Goal: Check status: Check status

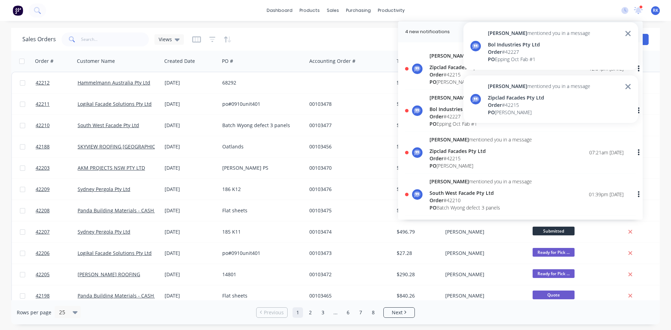
click at [356, 27] on div "dashboard products sales purchasing productivity dashboard products Product Cat…" at bounding box center [335, 165] width 671 height 330
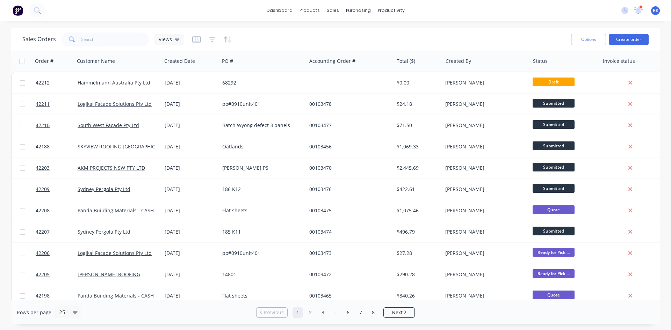
click at [447, 27] on div "dashboard products sales purchasing productivity dashboard products Product Cat…" at bounding box center [335, 165] width 671 height 330
click at [369, 26] on div "dashboard products sales purchasing productivity dashboard products Product Cat…" at bounding box center [335, 165] width 671 height 330
drag, startPoint x: 321, startPoint y: 25, endPoint x: 316, endPoint y: 24, distance: 4.7
click at [316, 24] on div "dashboard products sales purchasing productivity dashboard products Product Cat…" at bounding box center [335, 165] width 671 height 330
drag, startPoint x: 316, startPoint y: 24, endPoint x: 310, endPoint y: 24, distance: 6.0
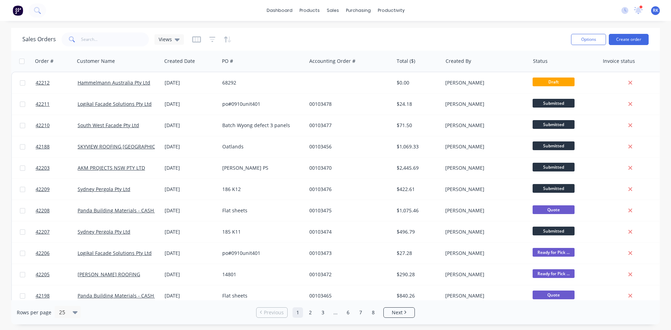
click at [310, 24] on div "dashboard products sales purchasing productivity dashboard products Product Cat…" at bounding box center [335, 165] width 671 height 330
click at [318, 27] on div "dashboard products sales purchasing productivity dashboard products Product Cat…" at bounding box center [335, 165] width 671 height 330
click at [318, 26] on div "dashboard products sales purchasing productivity dashboard products Product Cat…" at bounding box center [335, 165] width 671 height 330
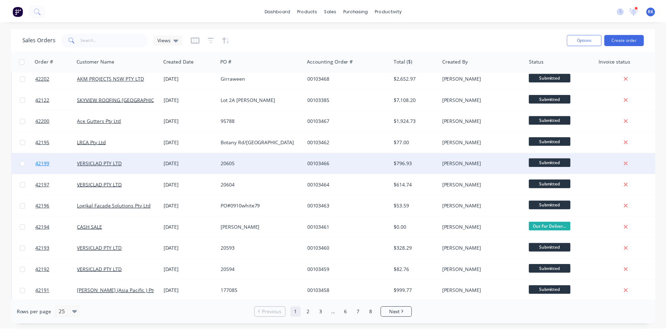
scroll to position [308, 0]
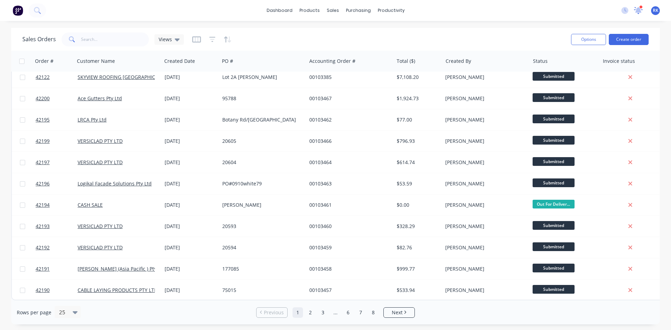
click at [639, 10] on icon at bounding box center [638, 9] width 7 height 7
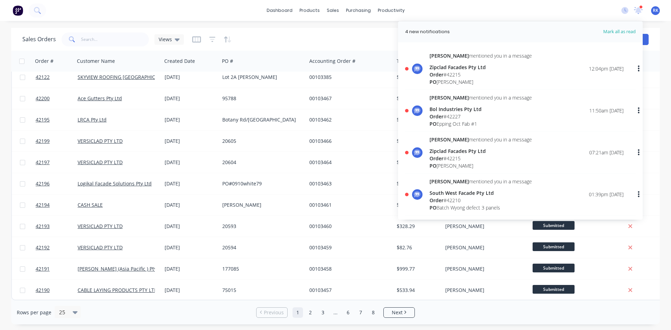
click at [499, 121] on div "PO Epping Oct Fab #1" at bounding box center [481, 123] width 102 height 7
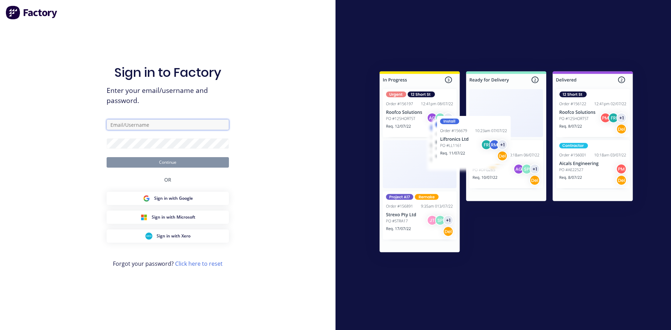
type input "[PERSON_NAME][EMAIL_ADDRESS][DOMAIN_NAME]"
click at [203, 167] on button "Continue" at bounding box center [168, 162] width 122 height 10
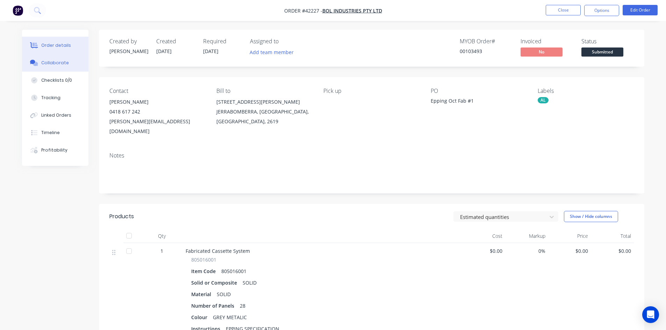
click at [66, 66] on button "Collaborate" at bounding box center [55, 62] width 66 height 17
